Goal: Book appointment/travel/reservation

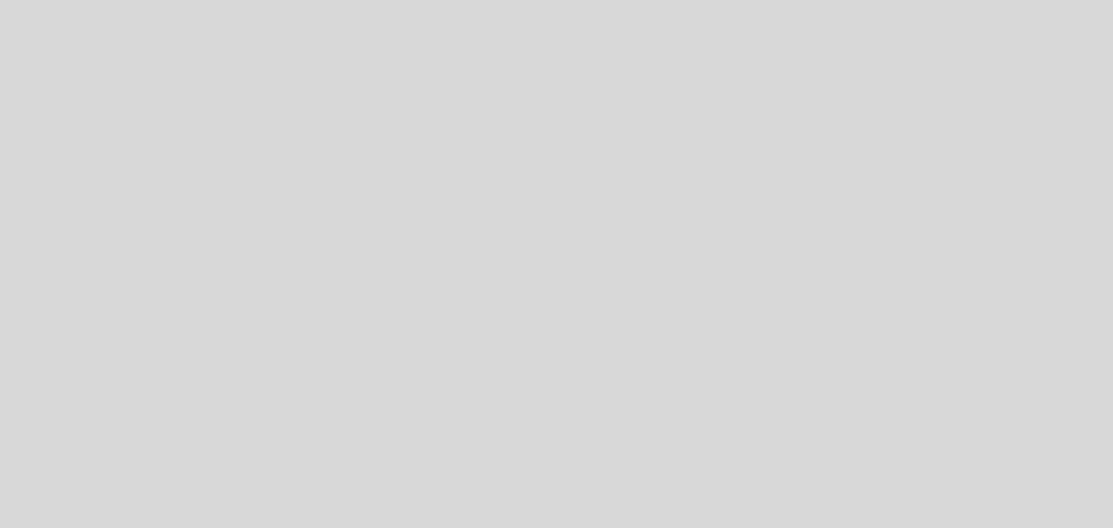
select select "es"
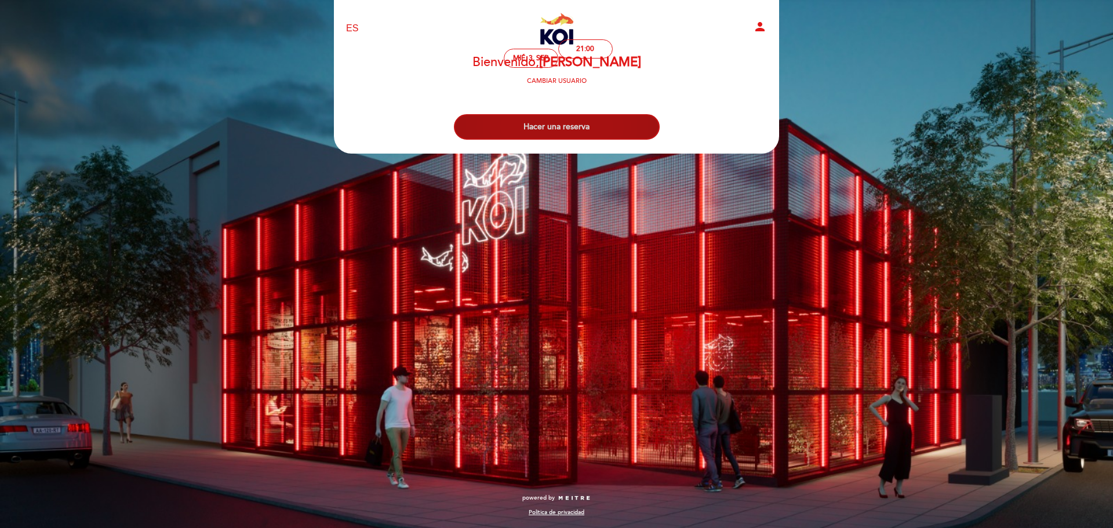
click at [548, 121] on button "Hacer una reserva" at bounding box center [557, 127] width 206 height 26
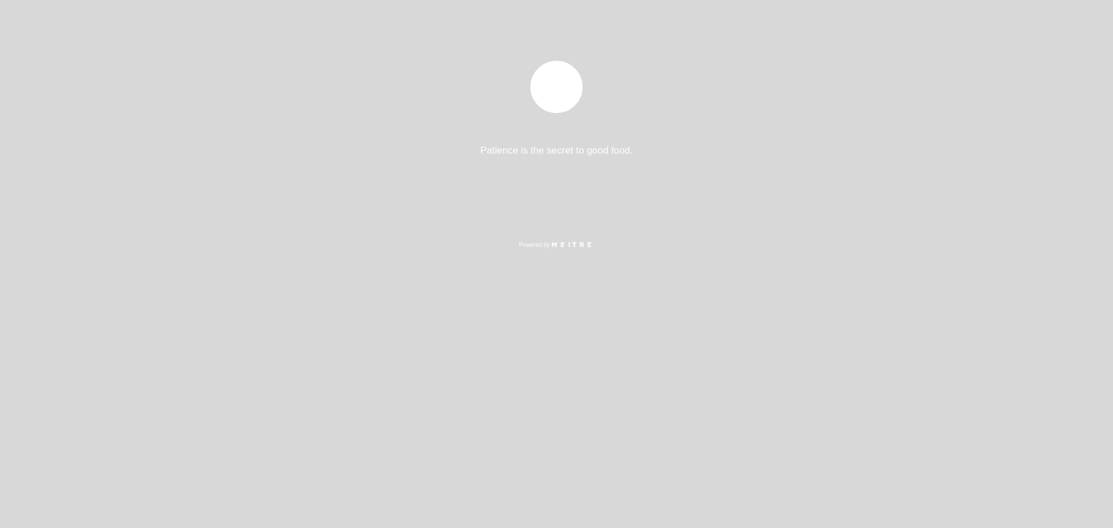
select select "es"
